Goal: Transaction & Acquisition: Purchase product/service

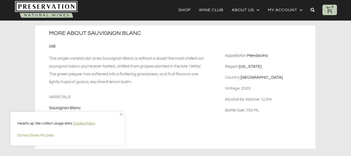
scroll to position [229, 0]
click at [121, 114] on img "Close" at bounding box center [121, 114] width 2 height 2
